Goal: Check status

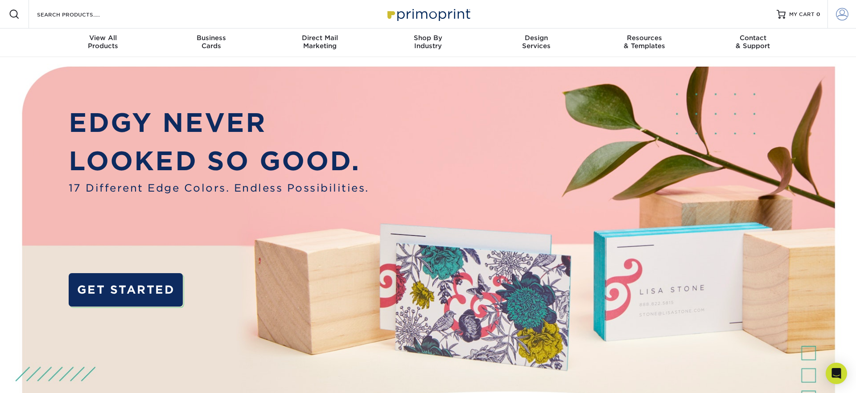
click at [844, 18] on span at bounding box center [842, 14] width 12 height 12
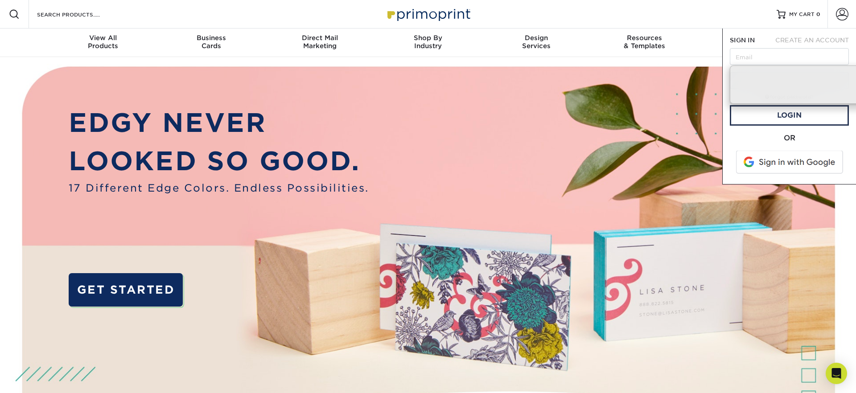
click at [755, 165] on span at bounding box center [790, 162] width 114 height 23
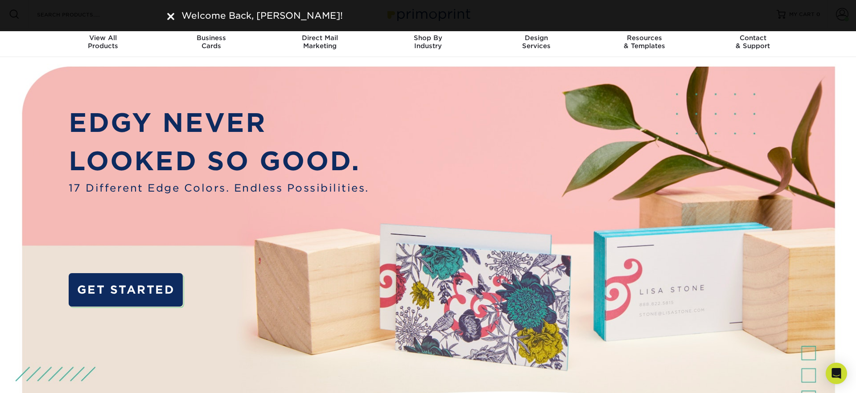
click at [166, 12] on div "Welcome Back, CRISTIAN!" at bounding box center [428, 15] width 535 height 13
drag, startPoint x: 170, startPoint y: 14, endPoint x: 817, endPoint y: 36, distance: 646.8
click at [171, 14] on img at bounding box center [170, 16] width 7 height 7
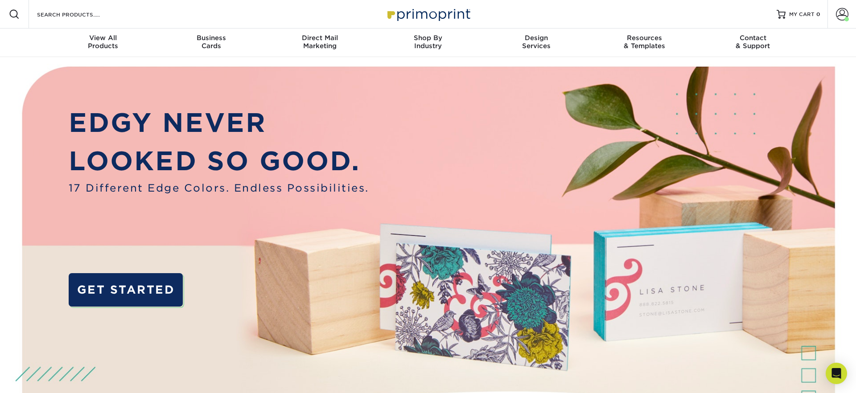
drag, startPoint x: 843, startPoint y: 14, endPoint x: 823, endPoint y: 27, distance: 23.9
click at [842, 14] on span at bounding box center [842, 14] width 12 height 12
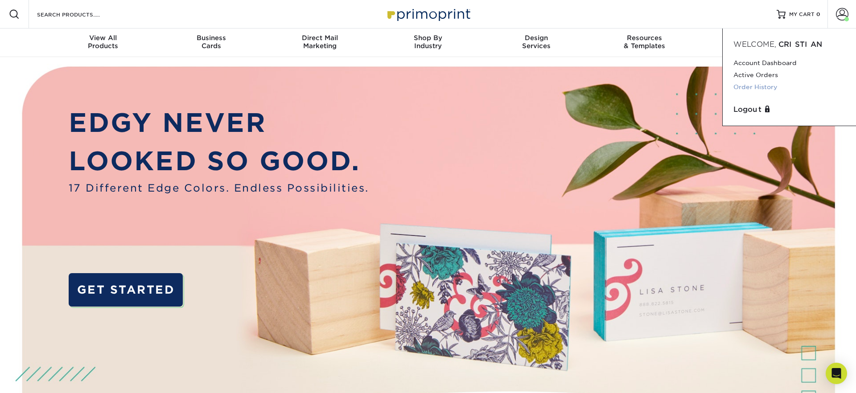
click at [753, 87] on link "Order History" at bounding box center [789, 87] width 112 height 12
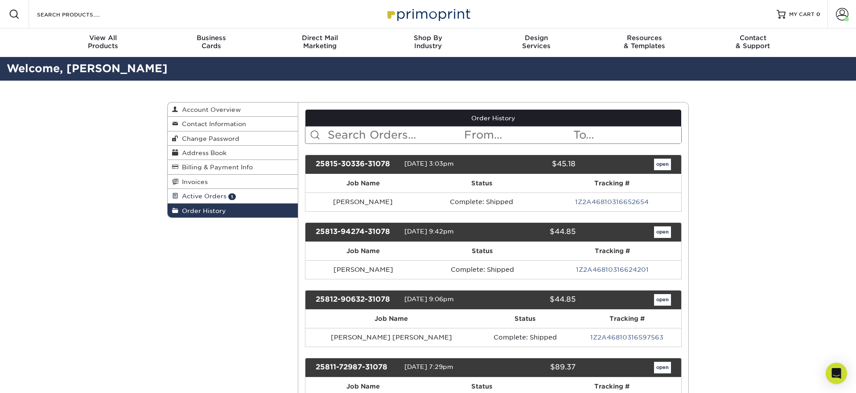
click at [200, 198] on span "Active Orders" at bounding box center [202, 196] width 48 height 7
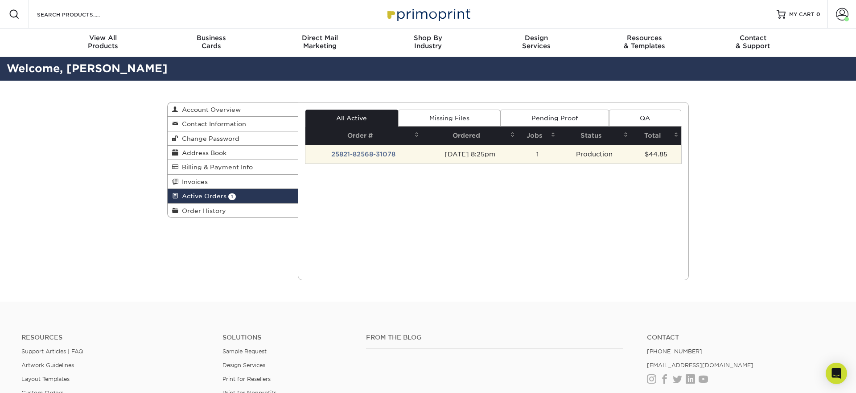
click at [379, 157] on td "25821-82568-31078" at bounding box center [363, 154] width 117 height 19
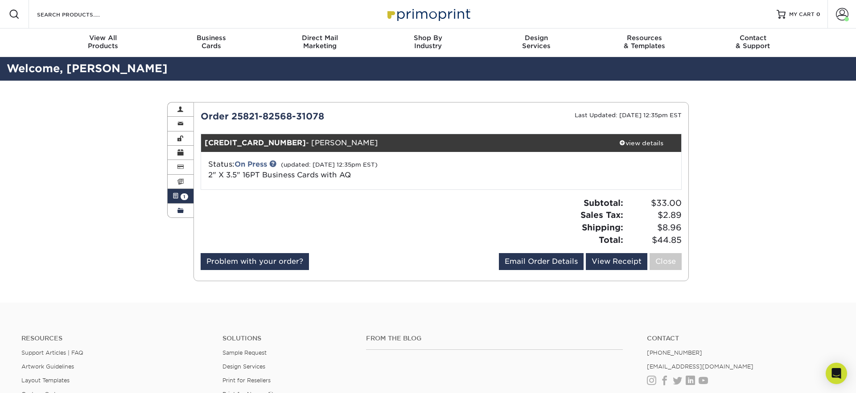
click at [186, 214] on link "Order History" at bounding box center [181, 211] width 26 height 14
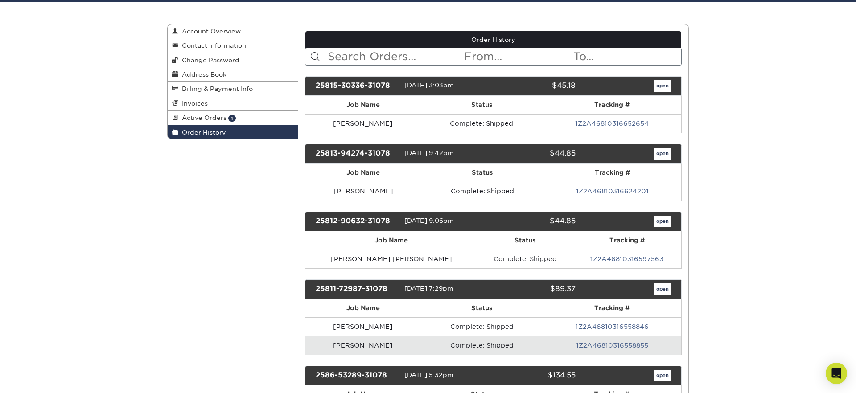
scroll to position [83, 0]
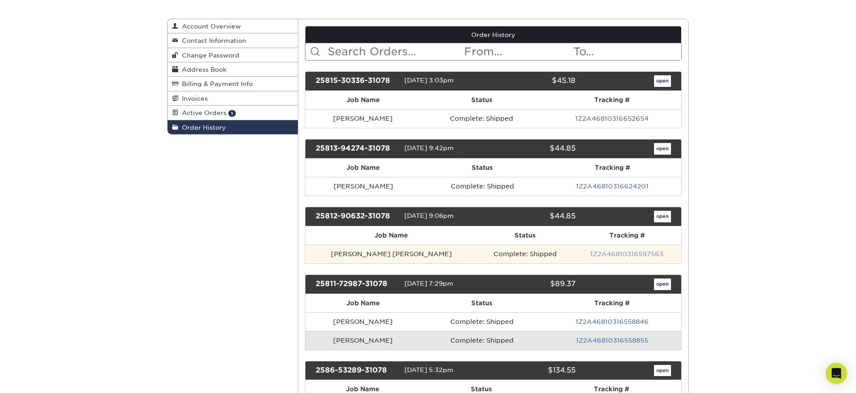
click at [615, 251] on link "1Z2A46810316597563" at bounding box center [626, 254] width 73 height 7
